Goal: Information Seeking & Learning: Learn about a topic

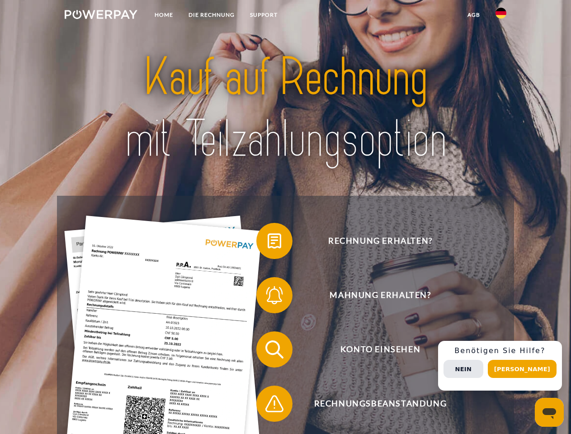
click at [101, 16] on img at bounding box center [101, 14] width 73 height 9
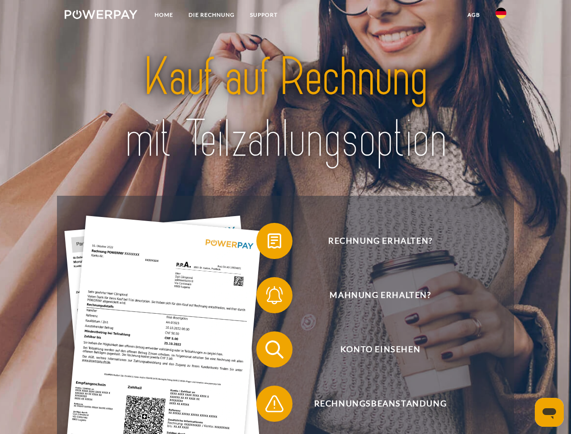
click at [501, 16] on img at bounding box center [501, 13] width 11 height 11
click at [474, 15] on link "agb" at bounding box center [474, 15] width 28 height 16
click at [268, 243] on span at bounding box center [260, 240] width 45 height 45
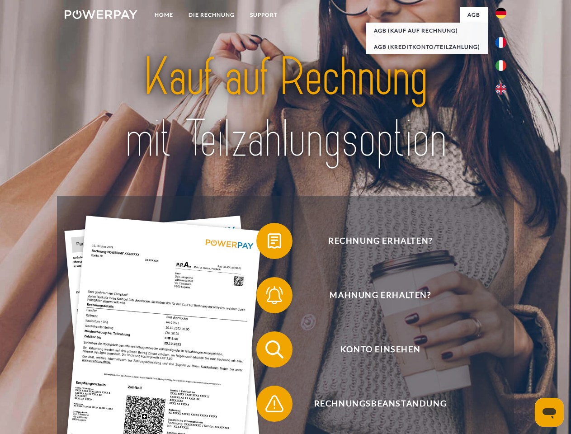
click at [268, 297] on span at bounding box center [260, 295] width 45 height 45
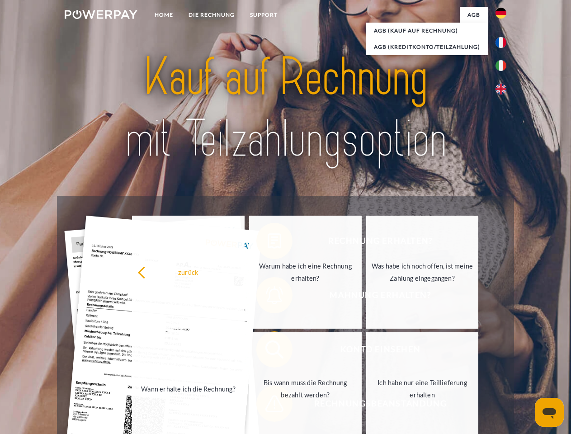
click at [268, 351] on link "Bis wann muss die Rechnung bezahlt werden?" at bounding box center [305, 388] width 113 height 113
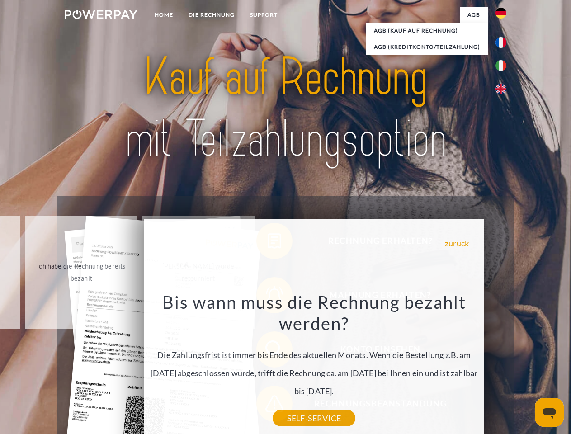
click at [503, 366] on div "Rechnung erhalten? Mahnung erhalten? Konto einsehen" at bounding box center [285, 377] width 457 height 362
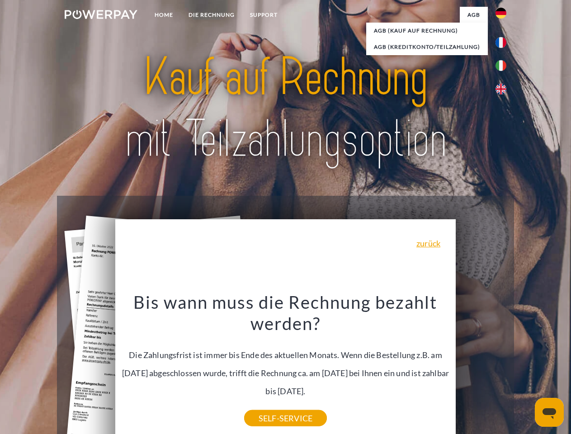
click at [481, 368] on span "Konto einsehen" at bounding box center [381, 350] width 222 height 36
click at [526, 369] on header "Home DIE RECHNUNG SUPPORT" at bounding box center [285, 312] width 571 height 625
